Goal: Task Accomplishment & Management: Manage account settings

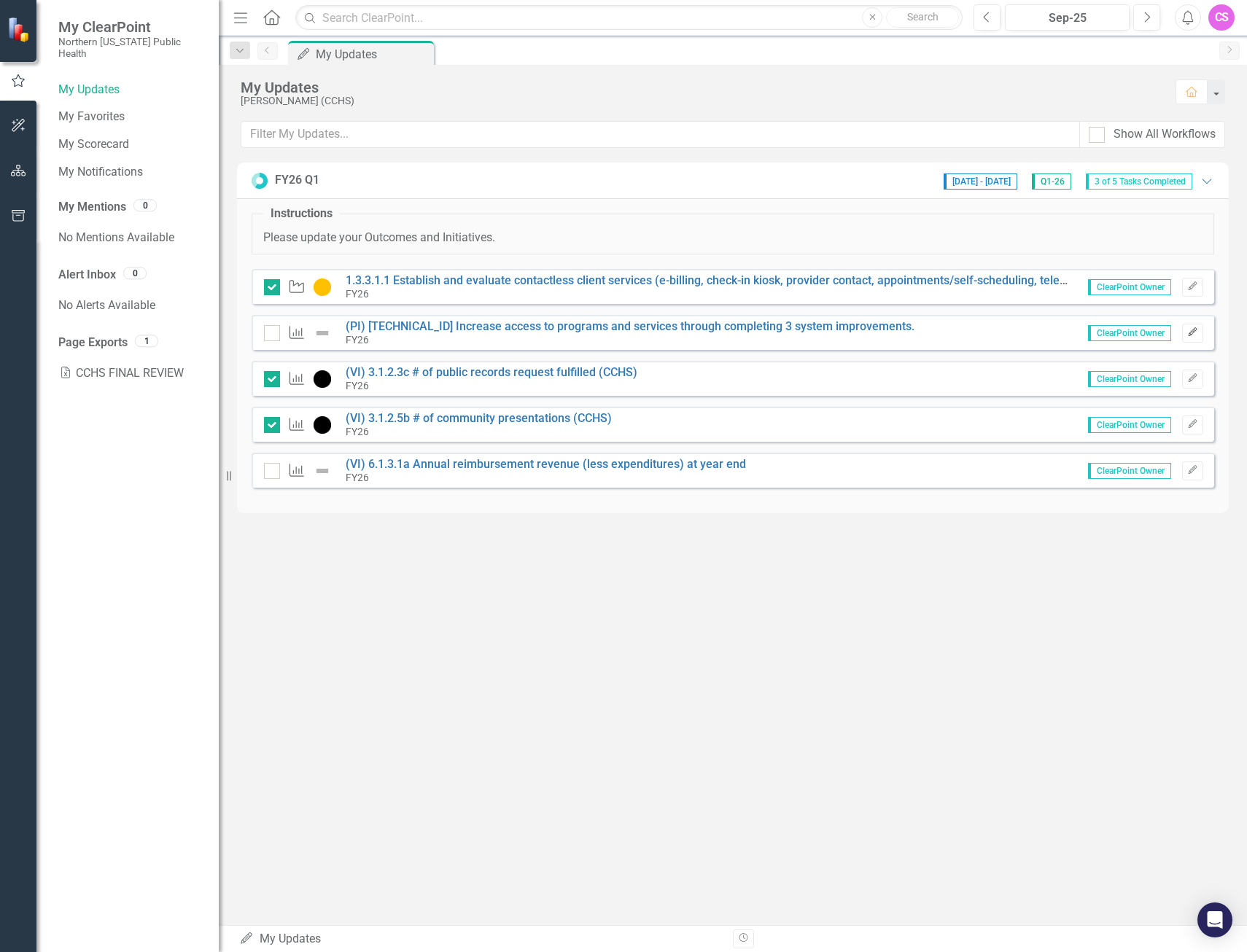
click at [1189, 340] on button "Edit" at bounding box center [1193, 332] width 21 height 19
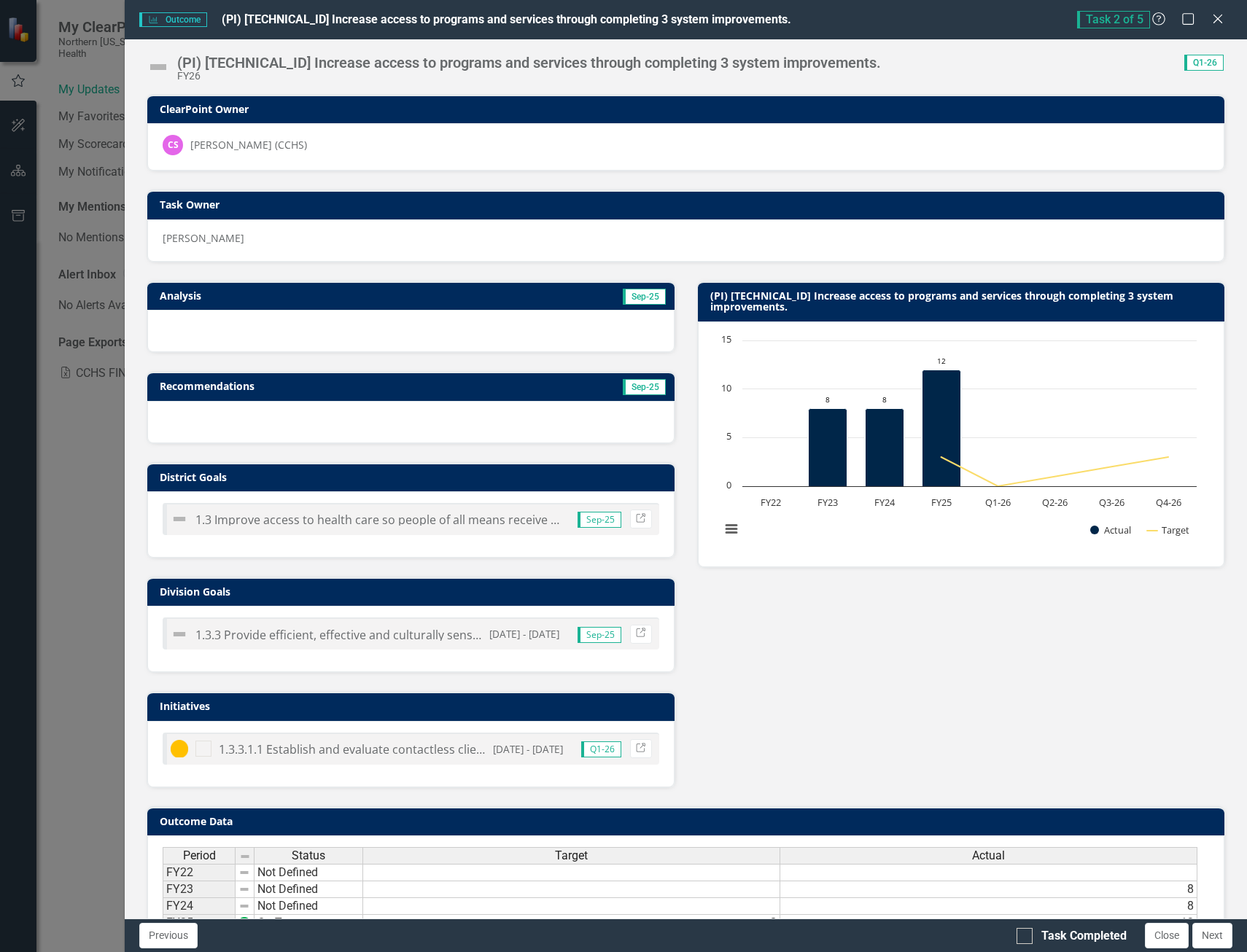
click at [159, 69] on img at bounding box center [158, 66] width 23 height 23
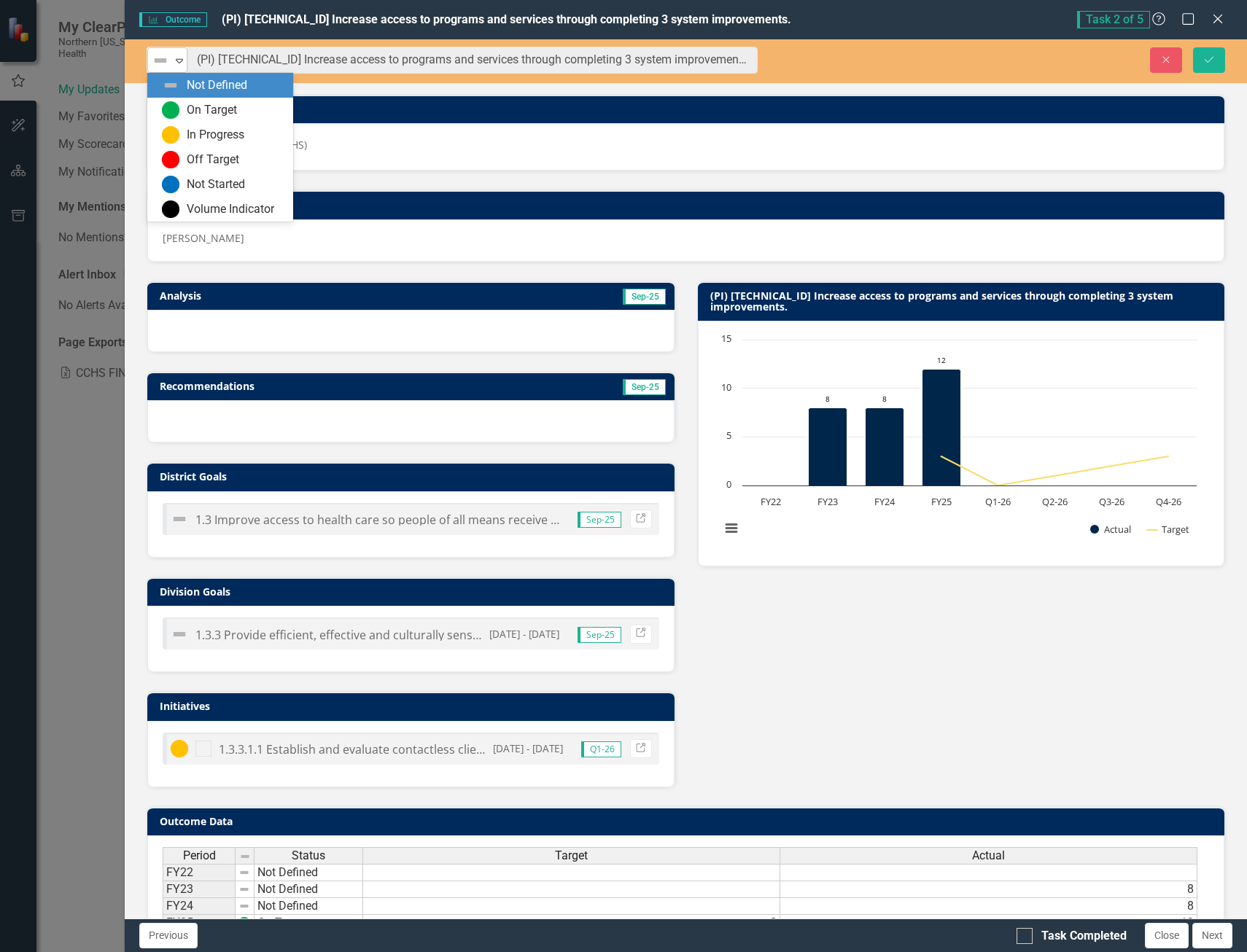
click at [178, 61] on icon "Expand" at bounding box center [179, 60] width 15 height 12
click at [182, 102] on div "On Target" at bounding box center [223, 110] width 123 height 18
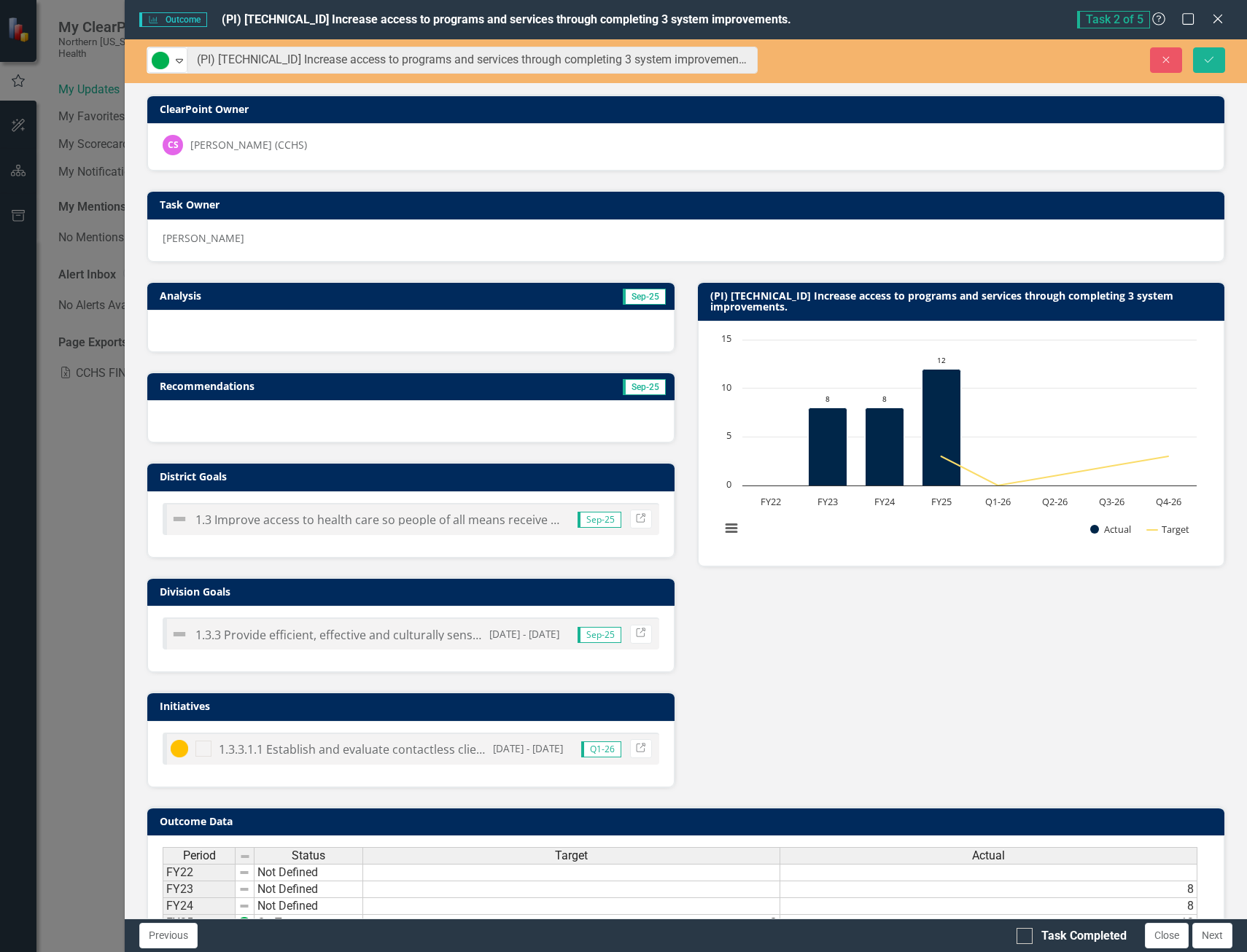
click at [279, 320] on div at bounding box center [410, 331] width 527 height 42
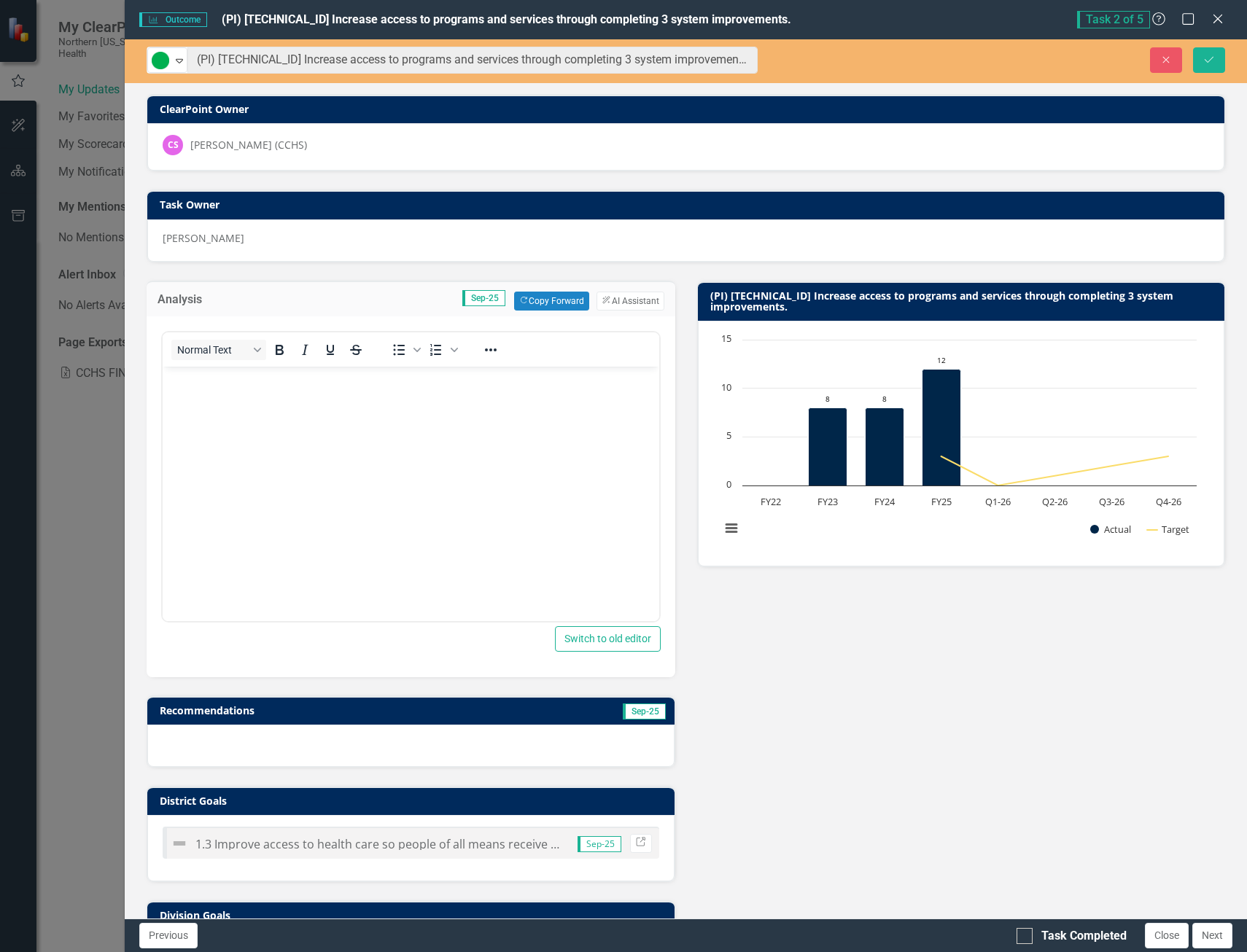
click at [227, 380] on p "Rich Text Area. Press ALT-0 for help." at bounding box center [411, 378] width 490 height 18
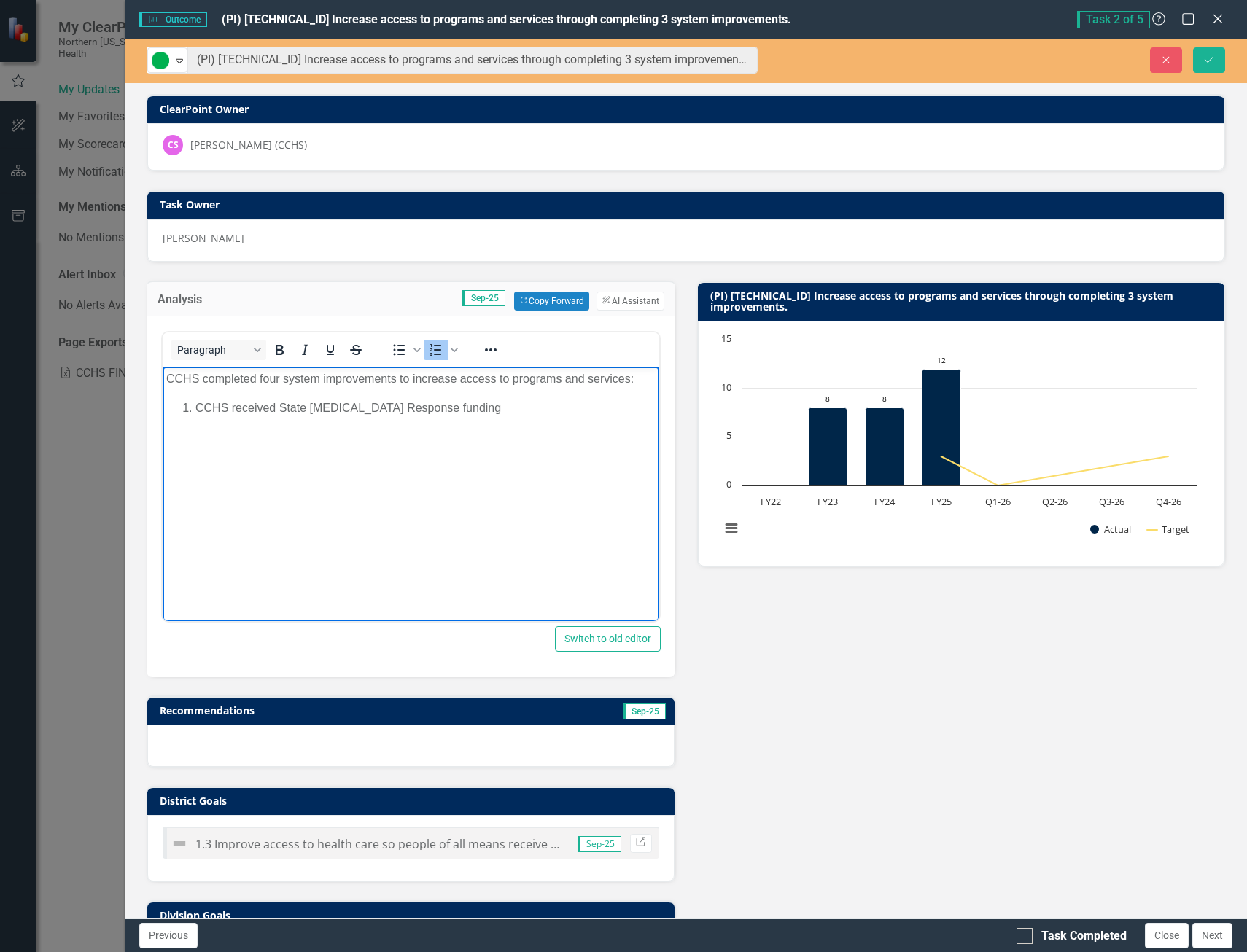
click at [450, 407] on li "CCHS received State [MEDICAL_DATA] Response funding" at bounding box center [426, 407] width 460 height 18
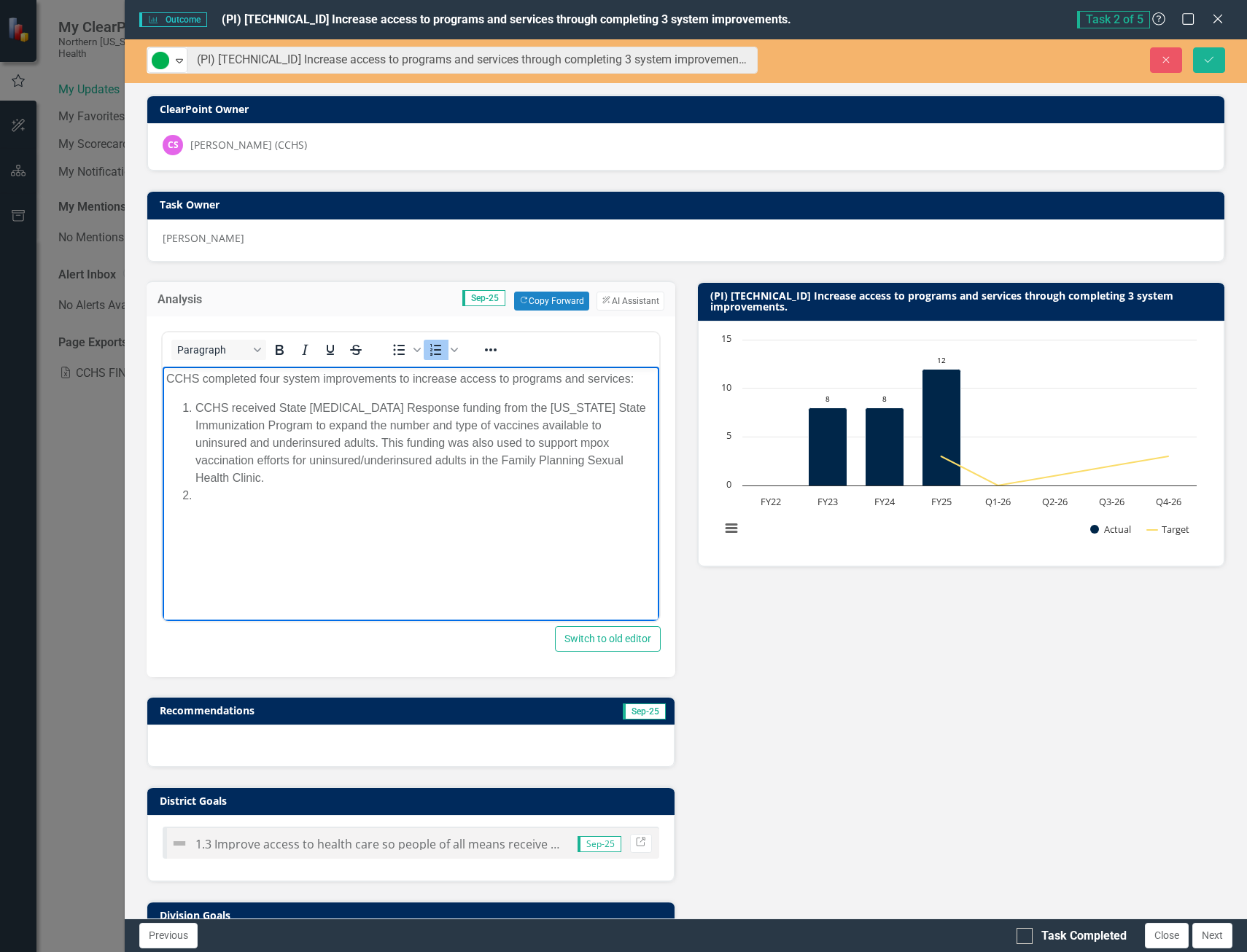
click at [219, 487] on li "Rich Text Area. Press ALT-0 for help." at bounding box center [426, 495] width 460 height 18
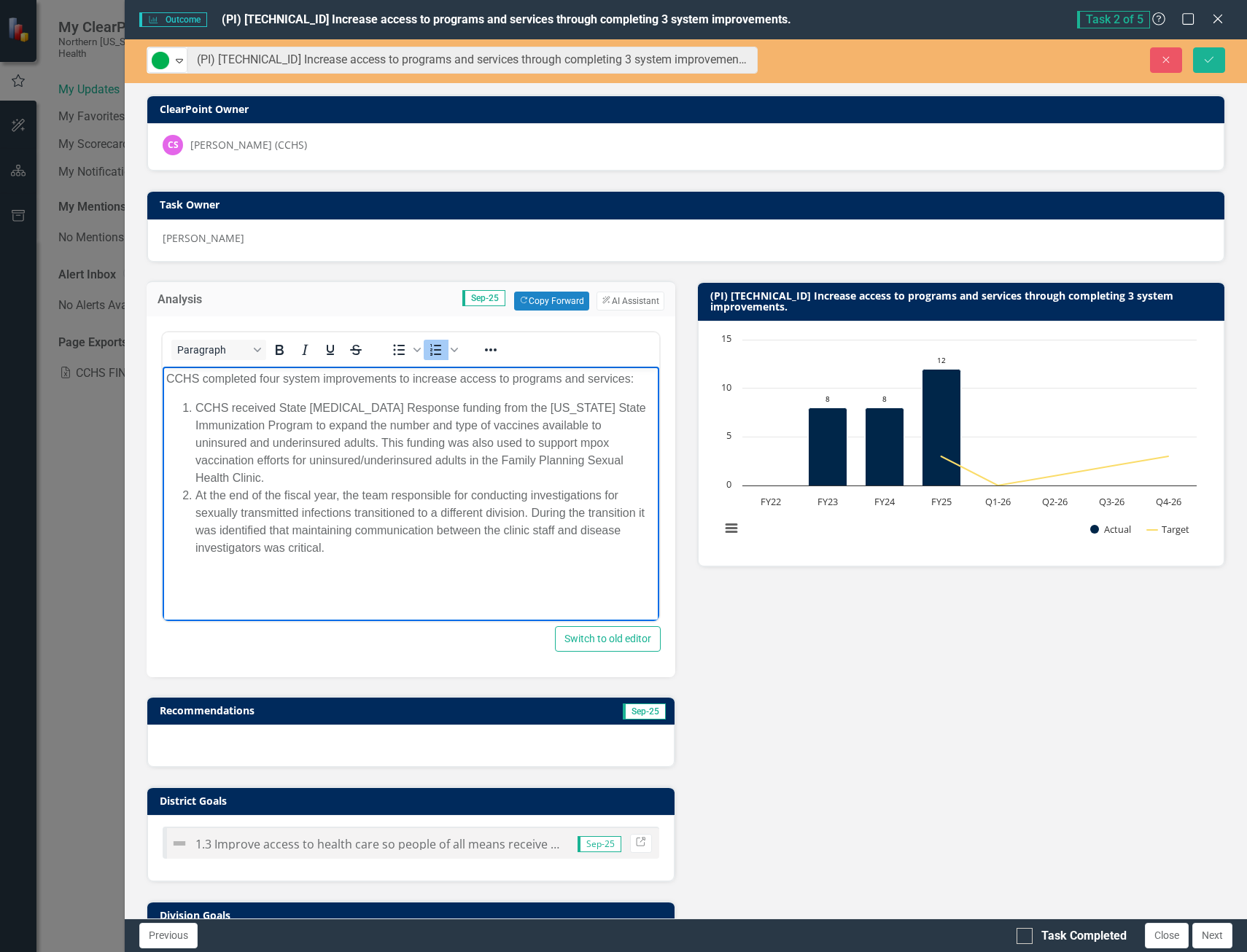
click at [579, 513] on li "At the end of the fiscal year, the team responsible for conducting investigatio…" at bounding box center [426, 522] width 460 height 70
click at [345, 531] on li "At the end of the fiscal year, the team responsible for conducting investigatio…" at bounding box center [426, 522] width 460 height 70
drag, startPoint x: 428, startPoint y: 527, endPoint x: 442, endPoint y: 517, distance: 17.2
click at [442, 517] on li "At the end of the fiscal year, the team responsible for conducting investigatio…" at bounding box center [426, 539] width 460 height 105
click at [540, 524] on li "At the end of the fiscal year, the team responsible for conducting investigatio…" at bounding box center [426, 539] width 460 height 105
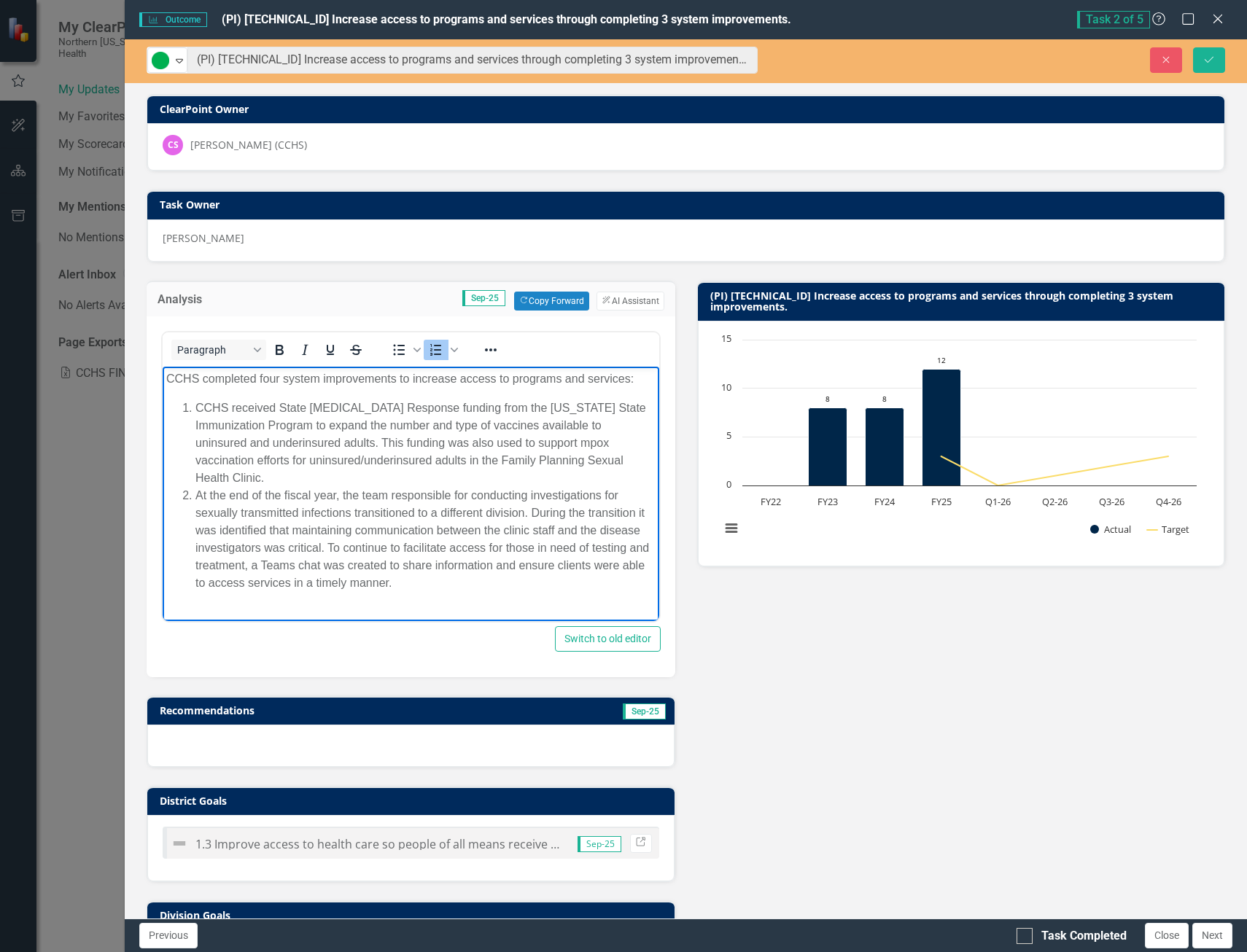
click at [426, 563] on li "At the end of the fiscal year, the team responsible for conducting investigatio…" at bounding box center [426, 539] width 460 height 105
click at [279, 378] on p "CCHS completed four system improvements to increase access to programs and serv…" at bounding box center [411, 378] width 490 height 18
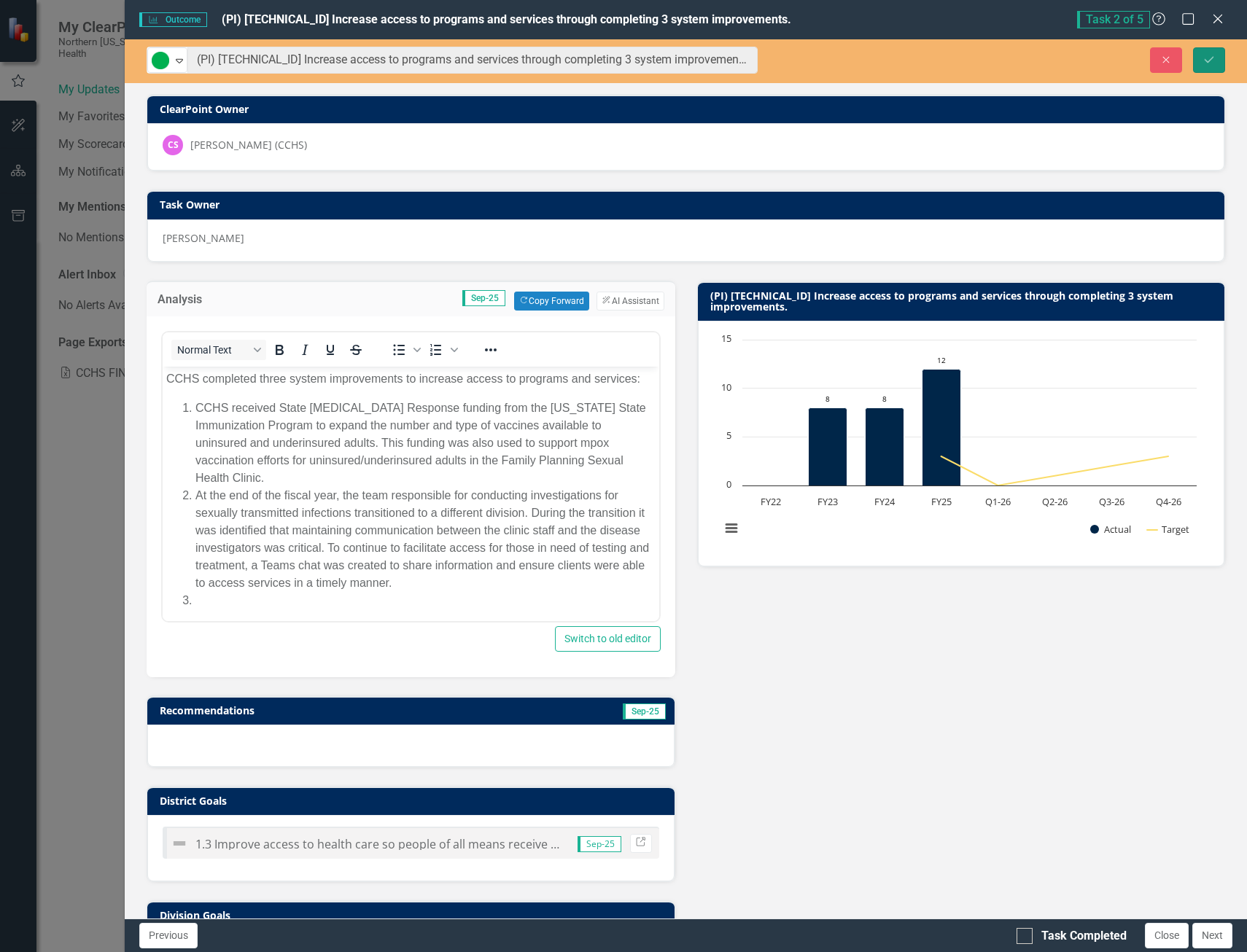
click at [1206, 58] on icon "Save" at bounding box center [1209, 59] width 13 height 10
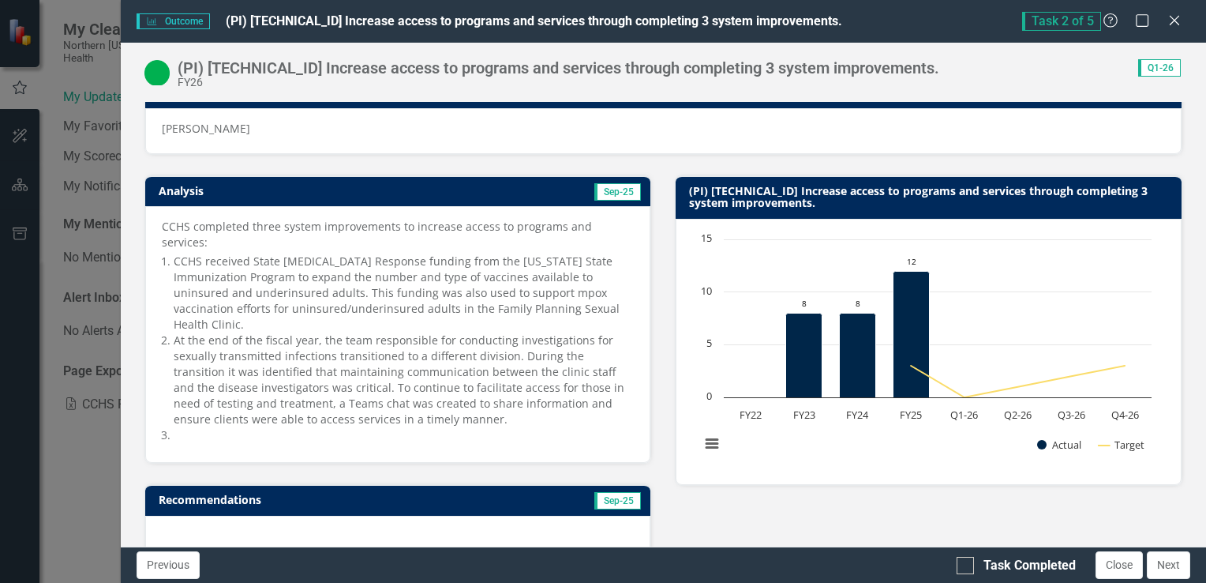
scroll to position [132, 0]
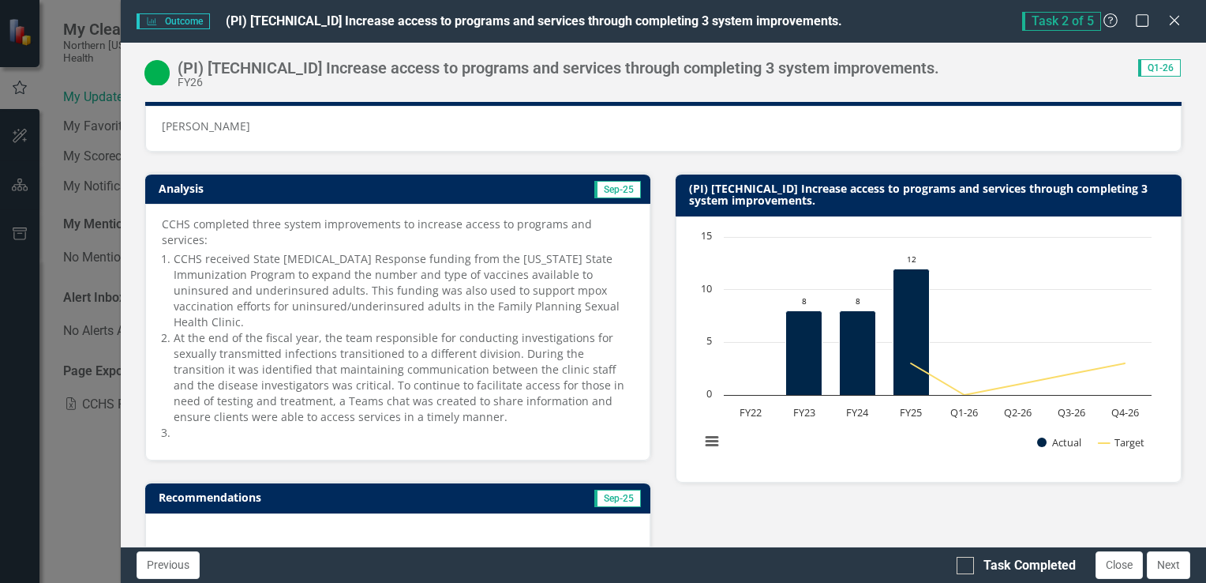
click at [180, 425] on li at bounding box center [404, 433] width 461 height 16
click at [177, 425] on li at bounding box center [404, 433] width 461 height 16
click at [1111, 573] on button "Close" at bounding box center [1119, 565] width 47 height 28
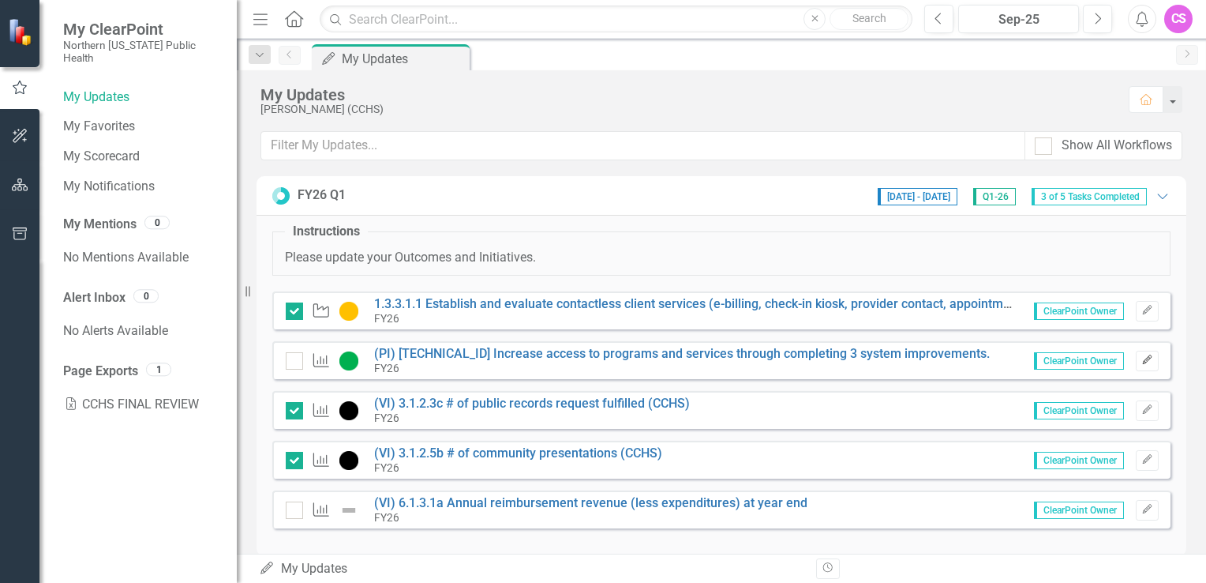
click at [1141, 361] on icon "Edit" at bounding box center [1147, 359] width 12 height 9
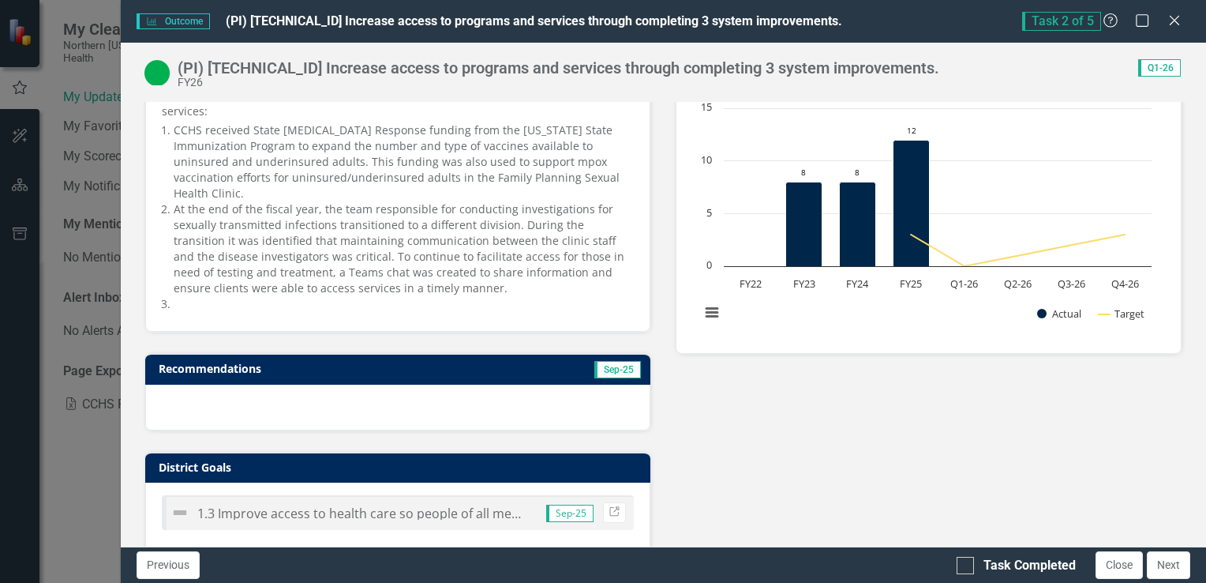
scroll to position [246, 0]
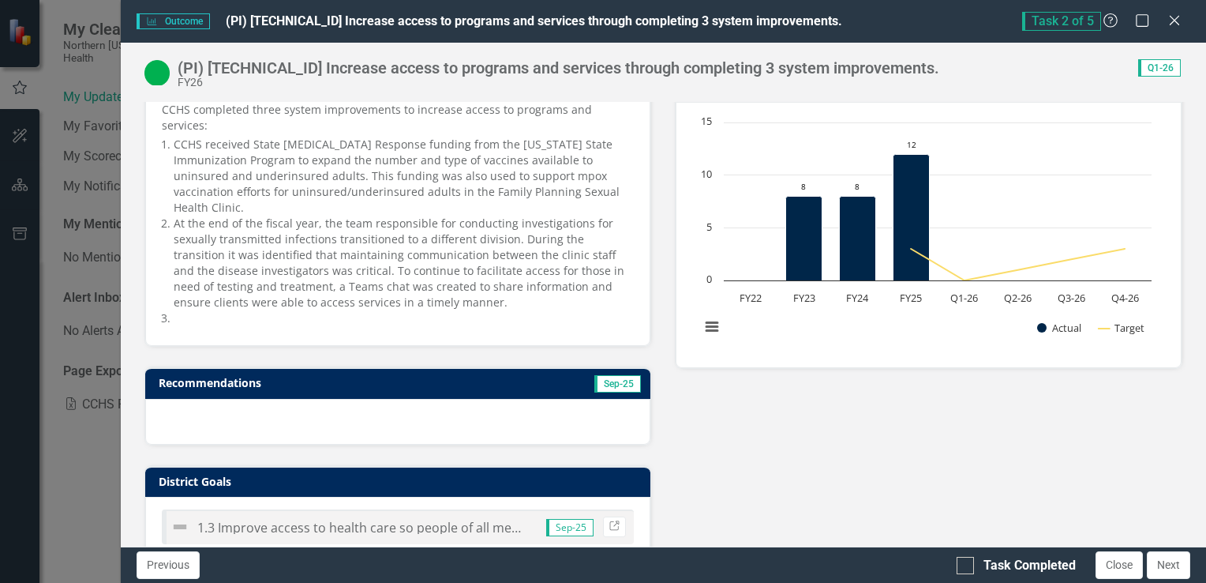
click at [178, 310] on li at bounding box center [404, 318] width 461 height 16
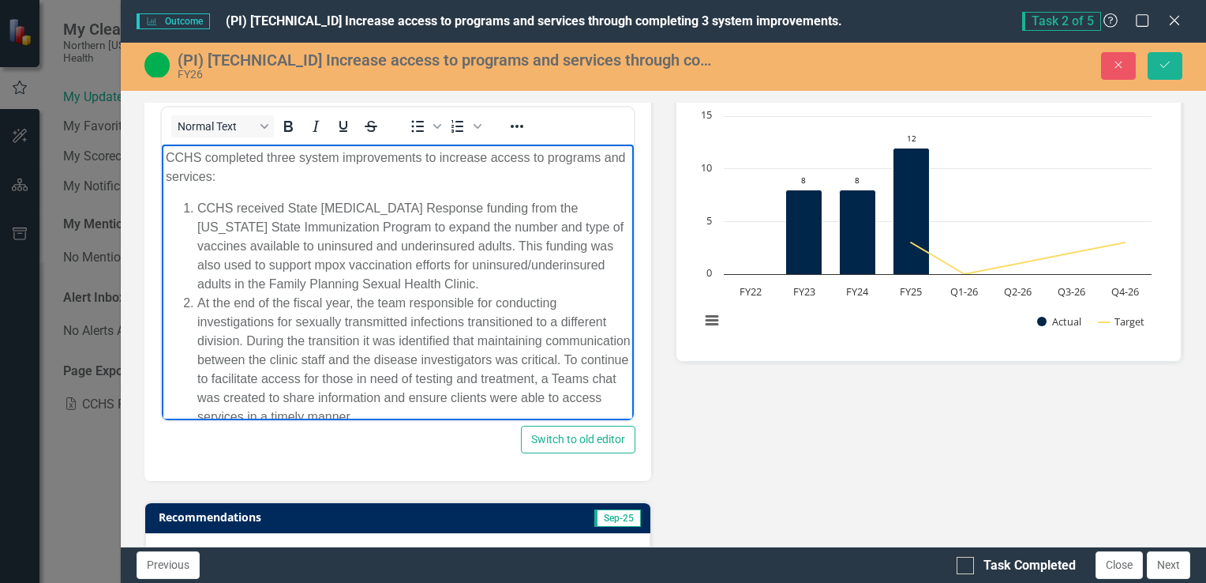
scroll to position [41, 0]
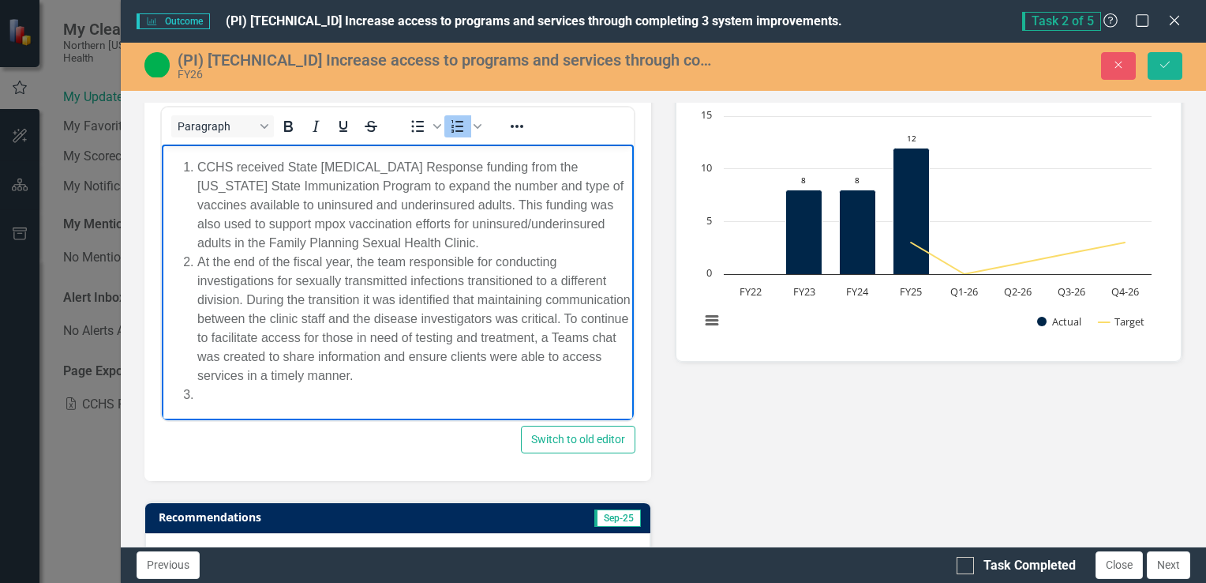
click at [205, 398] on li "Rich Text Area. Press ALT-0 for help." at bounding box center [413, 394] width 433 height 19
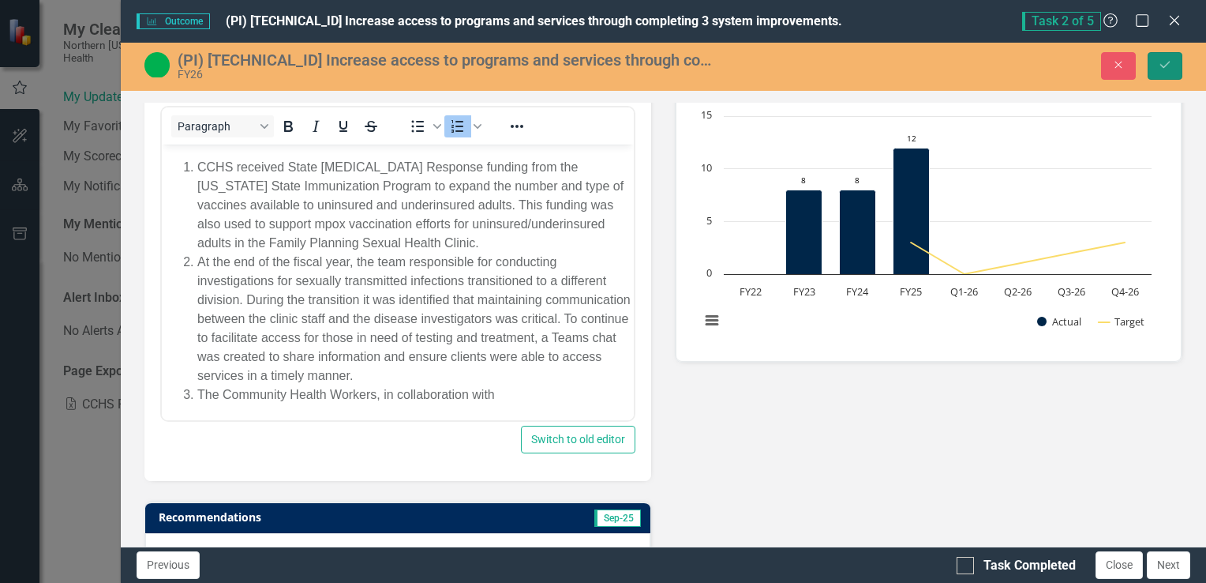
click at [1160, 71] on button "Save" at bounding box center [1165, 66] width 35 height 28
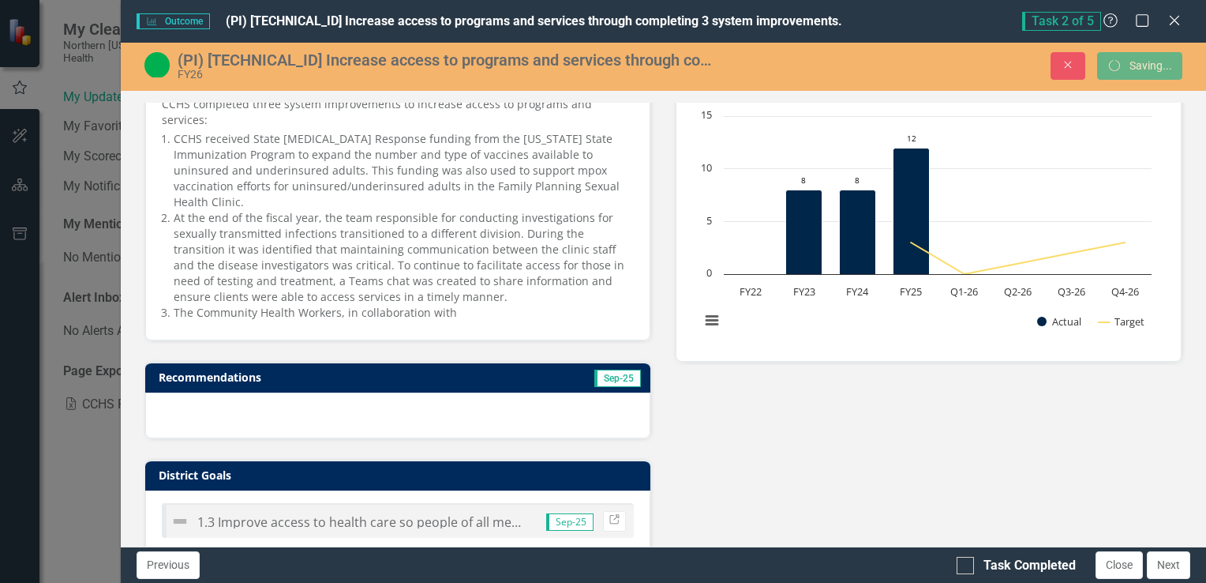
scroll to position [246, 0]
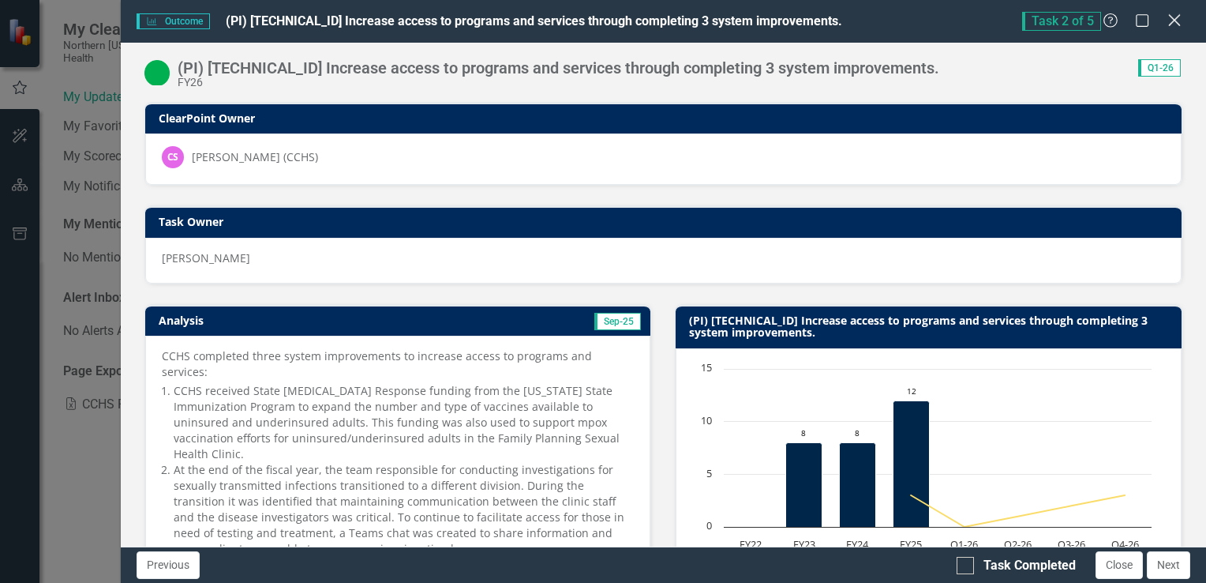
click at [1177, 21] on icon "Close" at bounding box center [1174, 20] width 20 height 15
